Goal: Find contact information: Find contact information

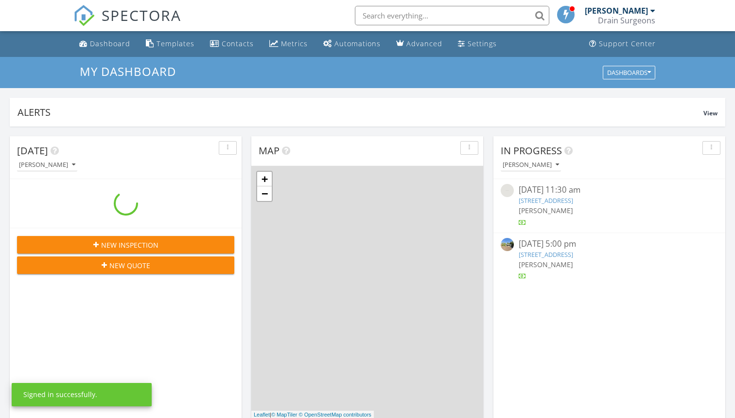
scroll to position [886, 736]
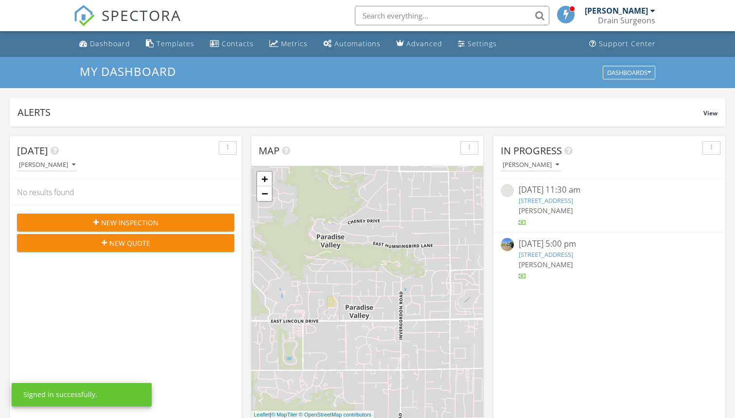
click at [421, 13] on input "text" at bounding box center [452, 15] width 195 height 19
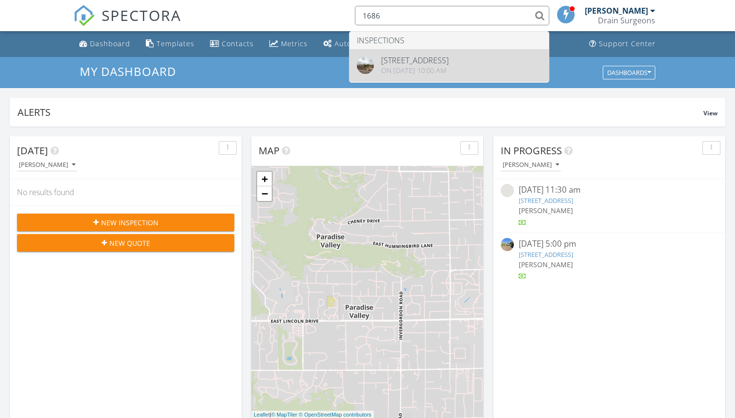
type input "1686"
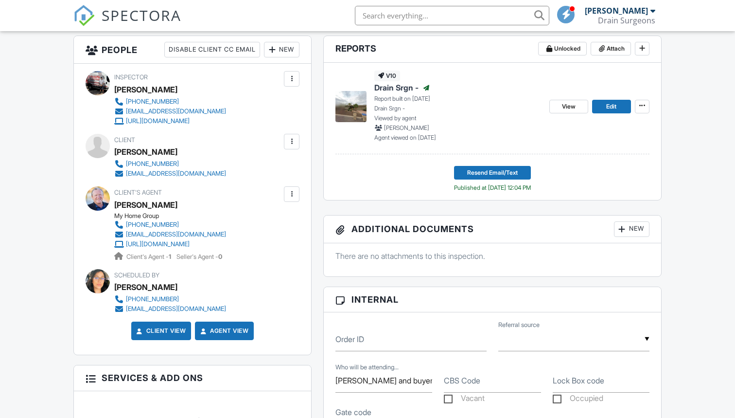
scroll to position [240, 0]
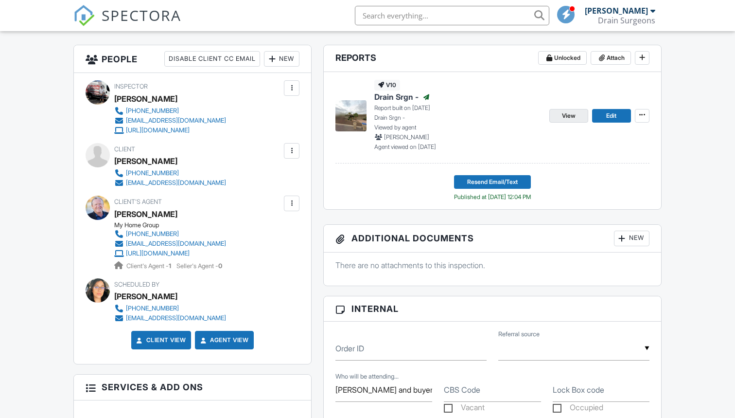
click at [568, 114] on span "View" at bounding box center [569, 116] width 14 height 10
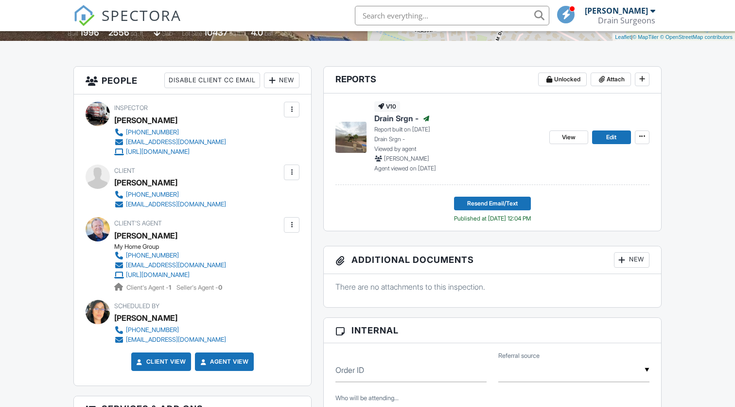
scroll to position [221, 0]
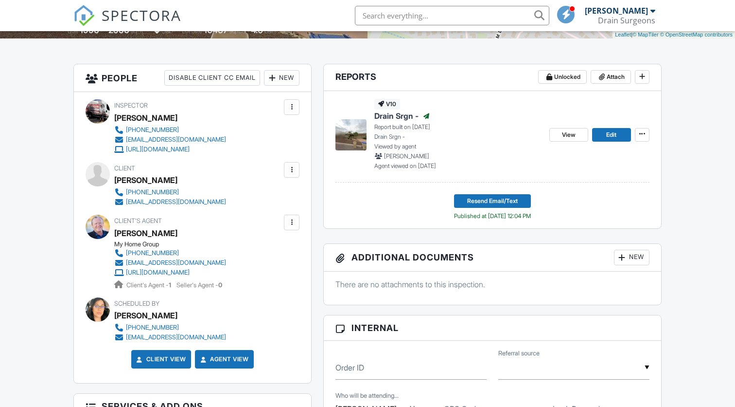
drag, startPoint x: 114, startPoint y: 178, endPoint x: 196, endPoint y: 186, distance: 81.7
click at [196, 186] on div "Paul J Goodman" at bounding box center [174, 180] width 120 height 15
copy div "Paul J Goodman"
click at [143, 188] on div "[PHONE_NUMBER]" at bounding box center [152, 192] width 53 height 8
click at [146, 190] on div "[PHONE_NUMBER]" at bounding box center [152, 192] width 53 height 8
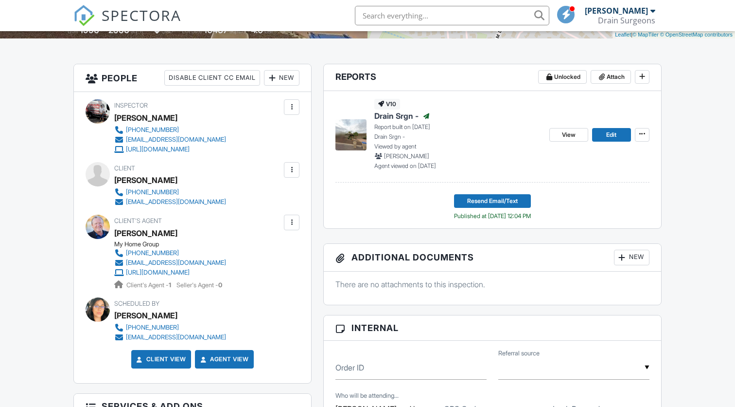
click at [145, 191] on div "[PHONE_NUMBER]" at bounding box center [152, 192] width 53 height 8
click at [143, 188] on div "[PHONE_NUMBER]" at bounding box center [152, 192] width 53 height 8
drag, startPoint x: 143, startPoint y: 188, endPoint x: 132, endPoint y: 188, distance: 10.7
click at [119, 188] on link "[PHONE_NUMBER]" at bounding box center [170, 192] width 112 height 10
click at [150, 198] on div "[EMAIL_ADDRESS][DOMAIN_NAME]" at bounding box center [176, 202] width 100 height 8
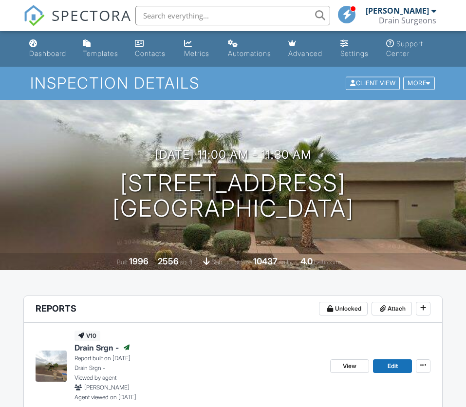
scroll to position [0, 0]
